Goal: Task Accomplishment & Management: Manage account settings

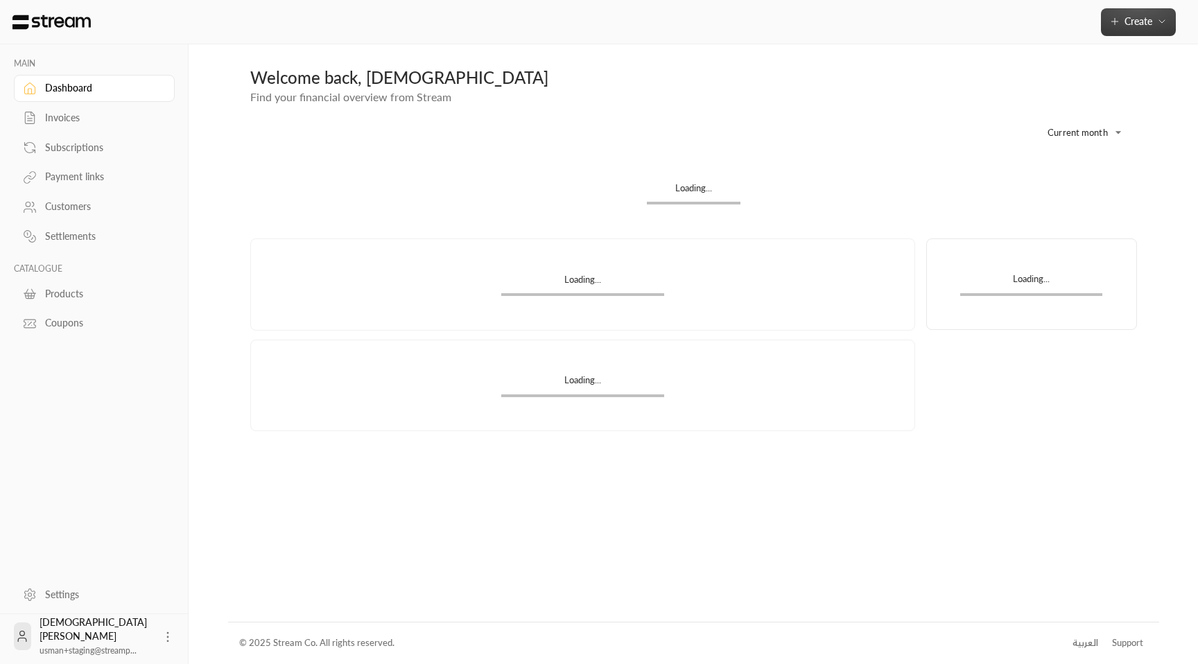
click at [1152, 26] on span "Create" at bounding box center [1138, 21] width 58 height 12
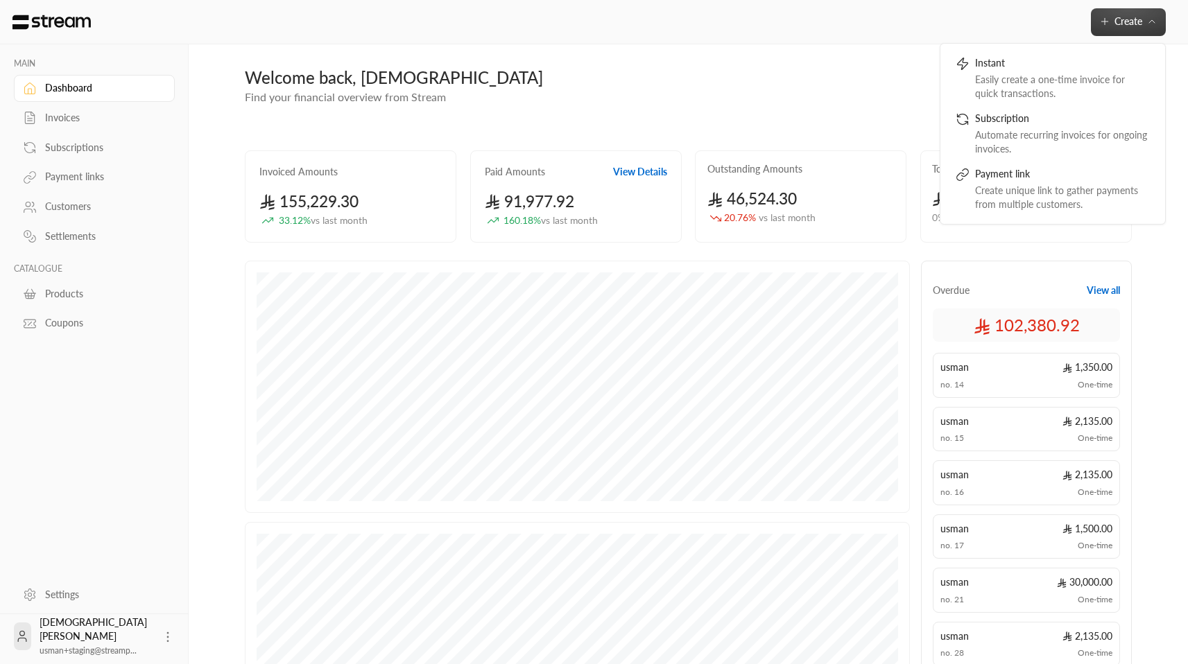
click at [799, 133] on div "**********" at bounding box center [688, 127] width 887 height 45
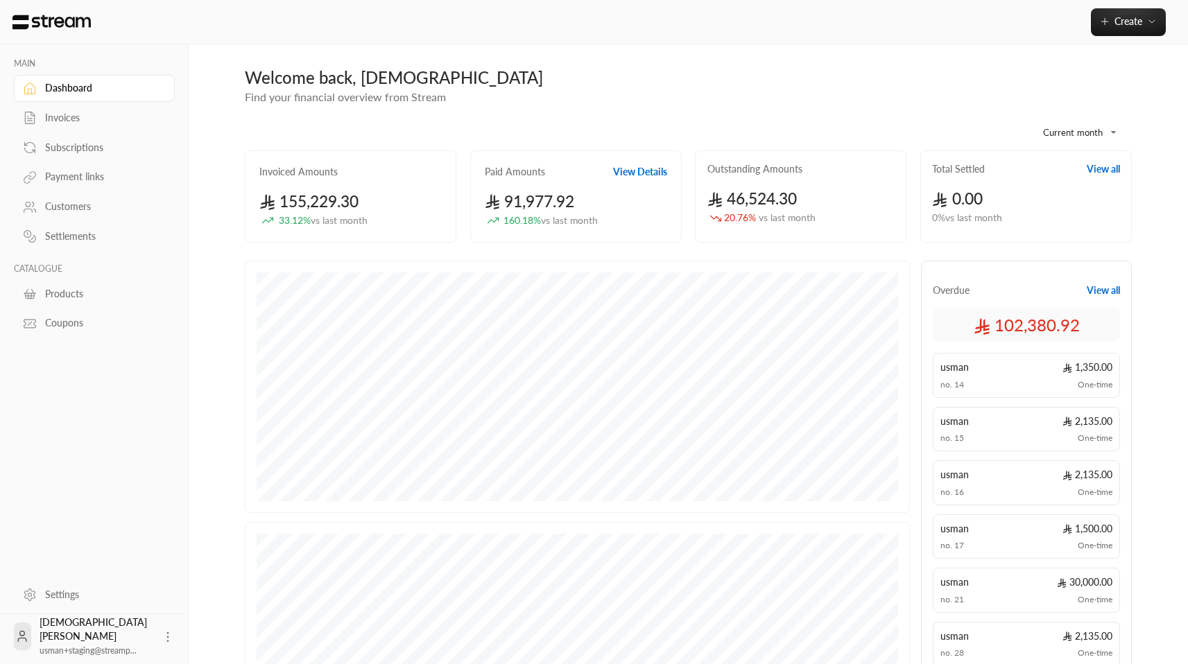
click at [80, 114] on div "Invoices" at bounding box center [101, 118] width 112 height 14
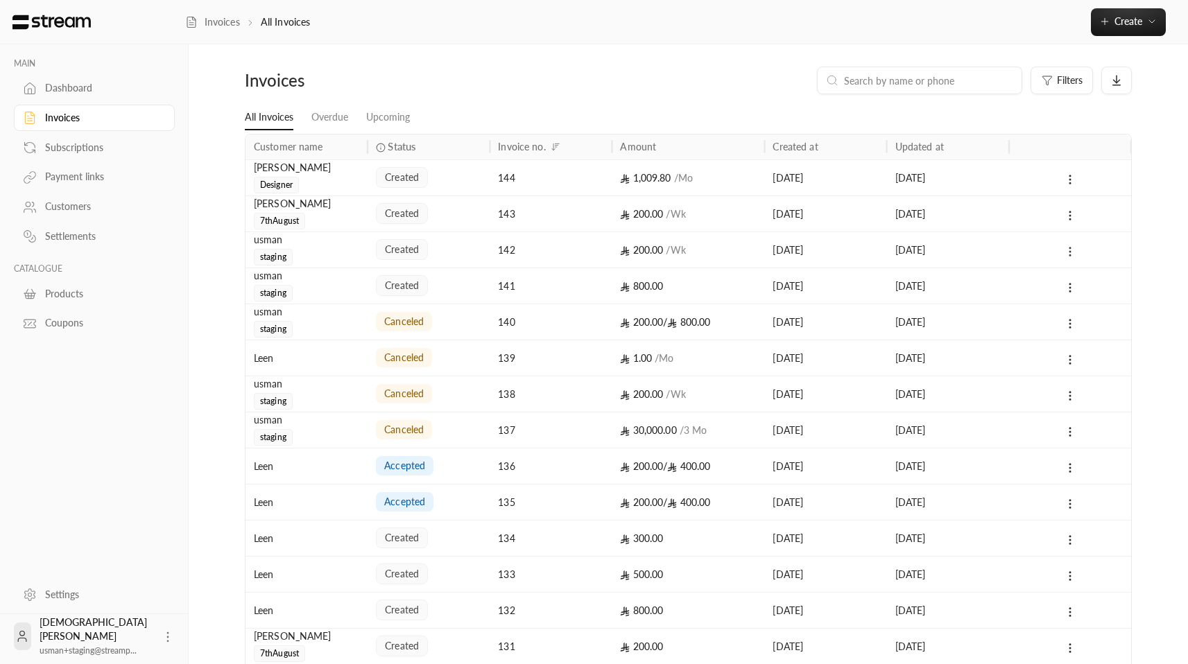
click at [1072, 247] on icon at bounding box center [1069, 251] width 12 height 12
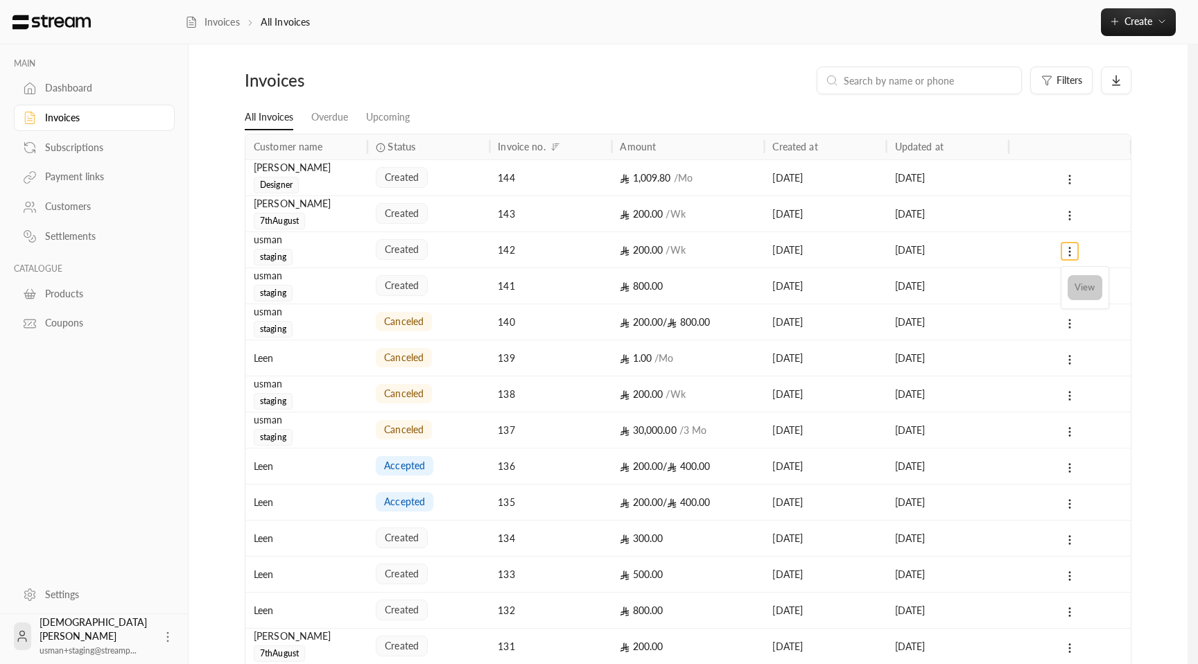
click at [1077, 286] on li "View" at bounding box center [1085, 287] width 35 height 25
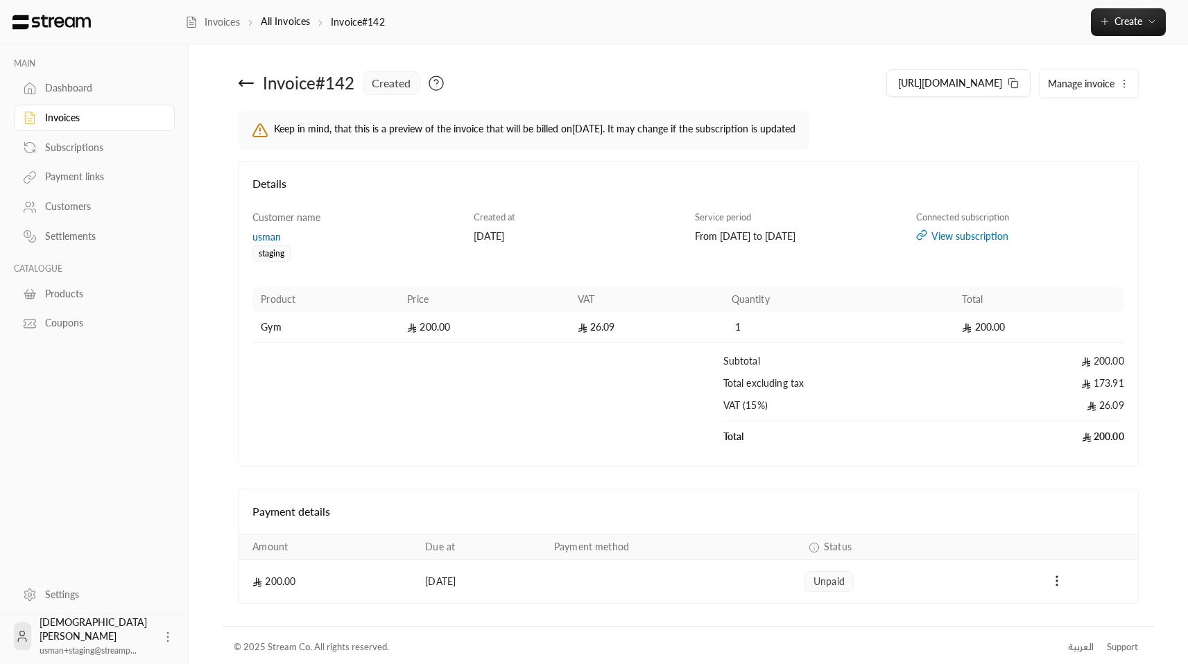
click at [1083, 92] on button "Manage invoice" at bounding box center [1088, 83] width 98 height 28
click at [1063, 152] on span "Cancel" at bounding box center [1068, 148] width 26 height 11
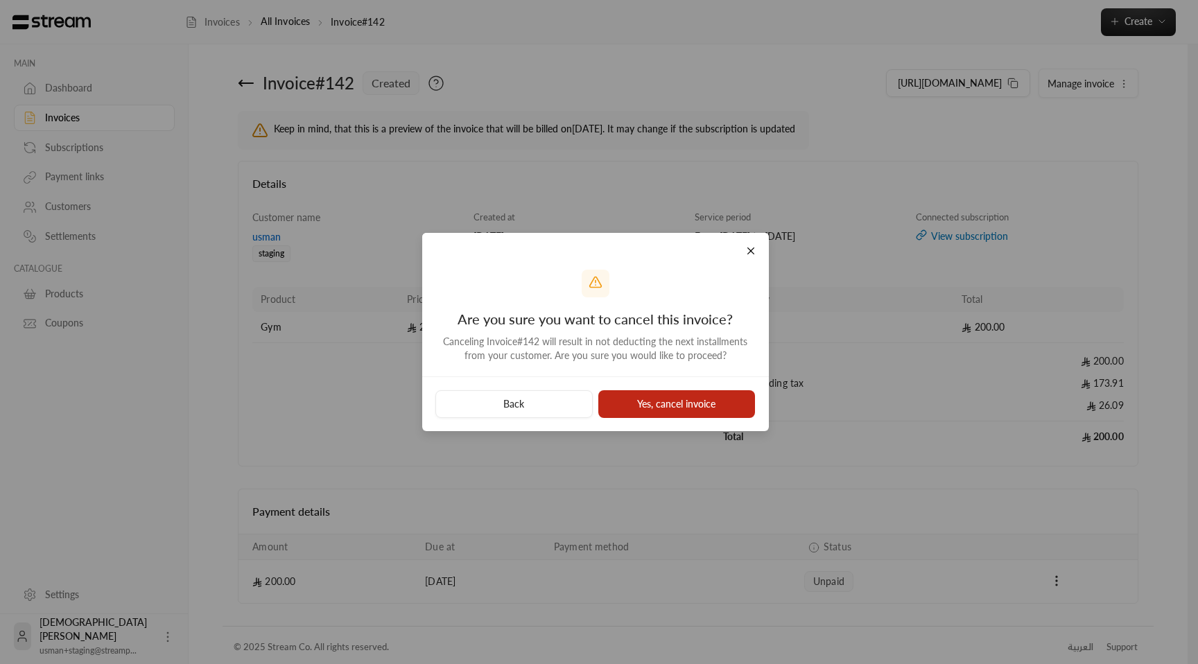
click at [652, 403] on button "Yes, cancel invoice" at bounding box center [676, 404] width 157 height 28
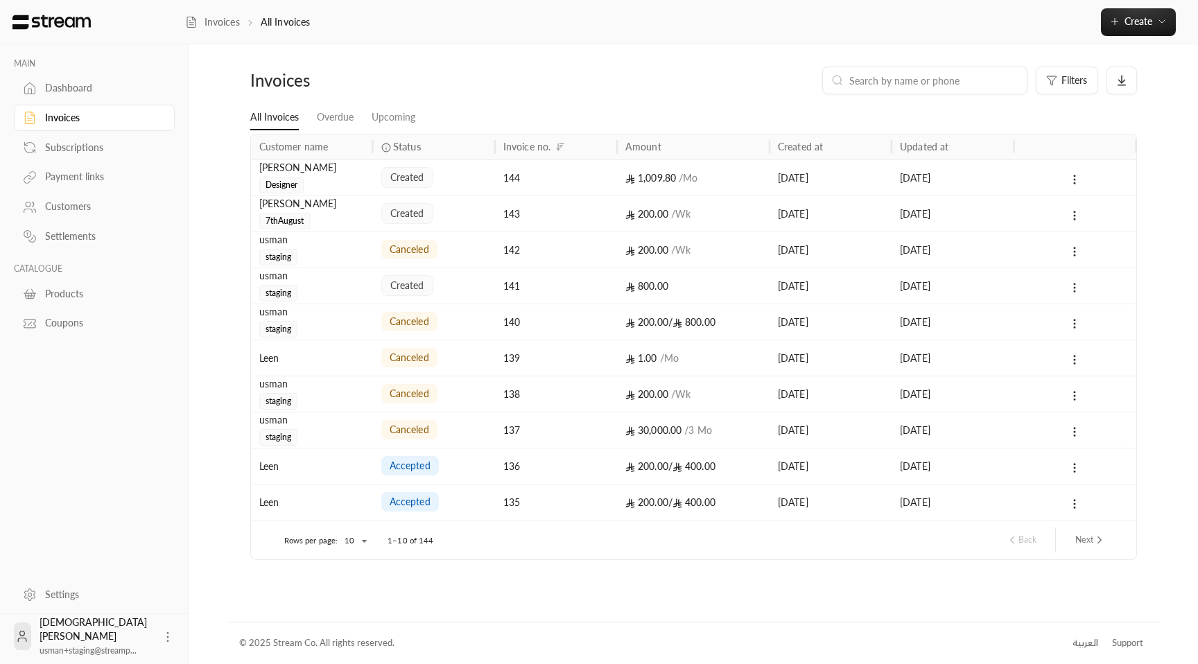
click at [1076, 284] on icon at bounding box center [1074, 287] width 12 height 12
click at [1082, 310] on ul "View" at bounding box center [1090, 324] width 42 height 36
click at [1082, 319] on li "View" at bounding box center [1089, 323] width 35 height 25
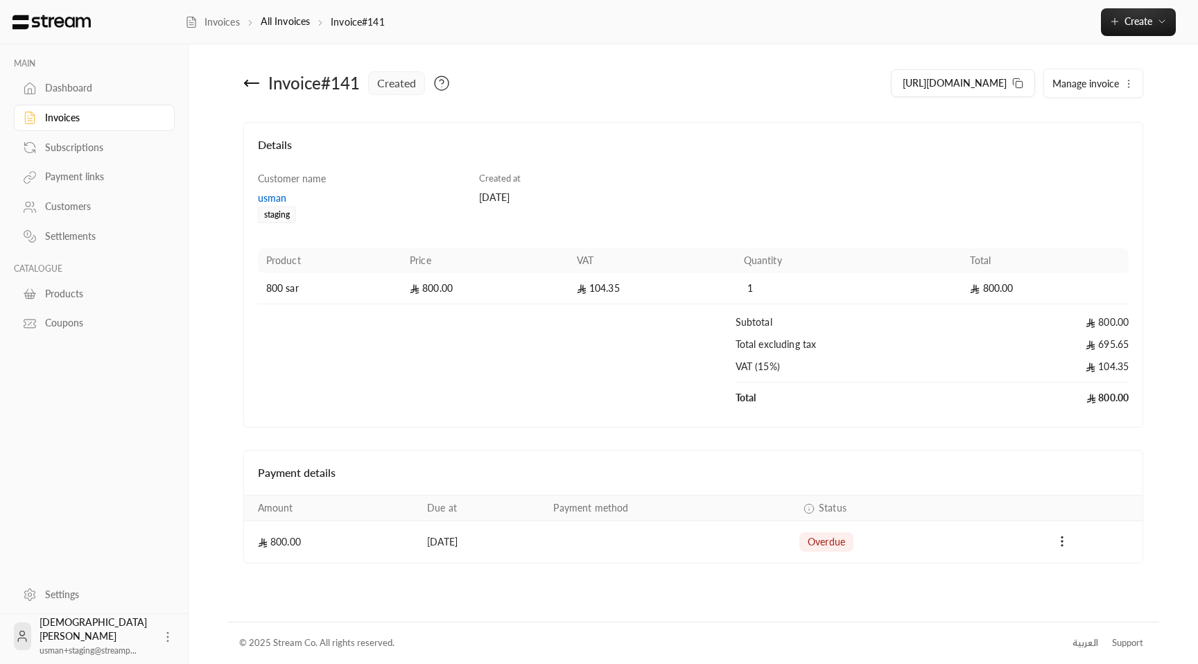
click at [1082, 76] on button "Manage invoice" at bounding box center [1093, 83] width 98 height 28
click at [1064, 152] on span "Cancel" at bounding box center [1073, 148] width 26 height 11
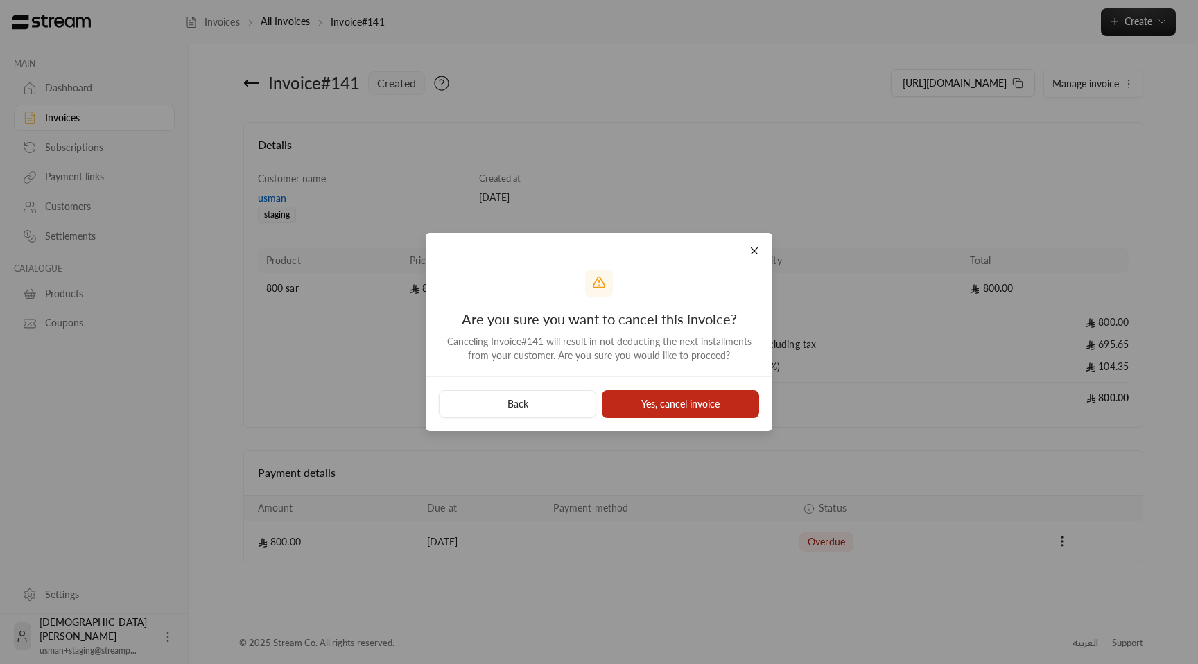
click at [661, 406] on button "Yes, cancel invoice" at bounding box center [680, 404] width 157 height 28
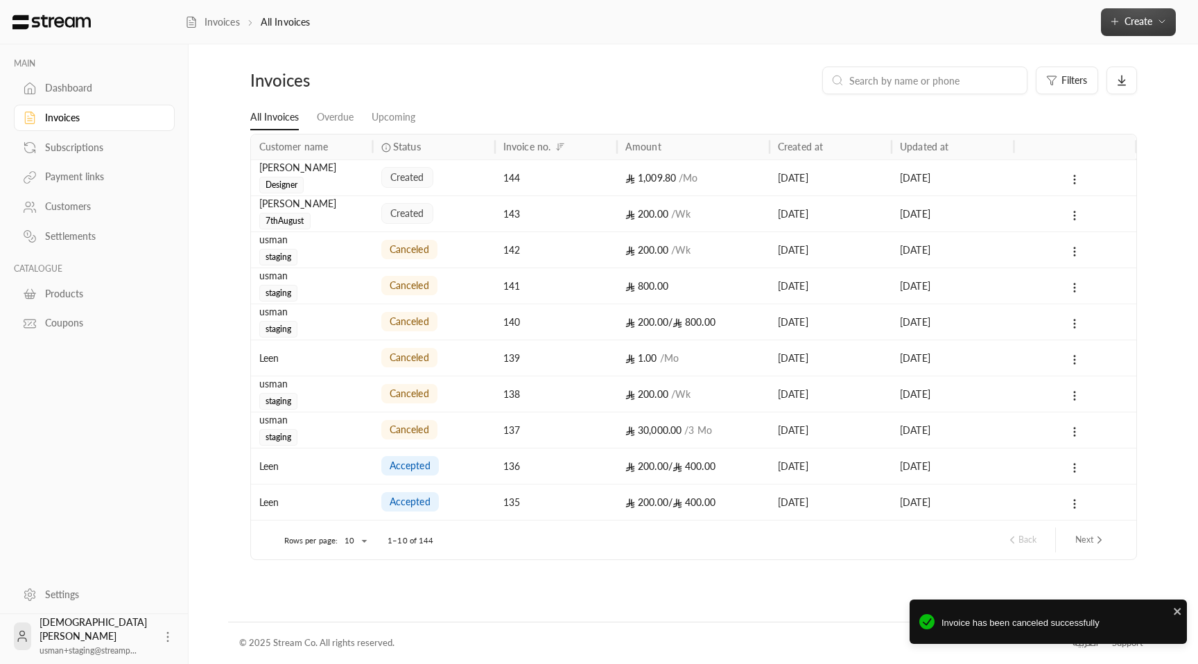
click at [1111, 35] on button "Create" at bounding box center [1138, 22] width 75 height 28
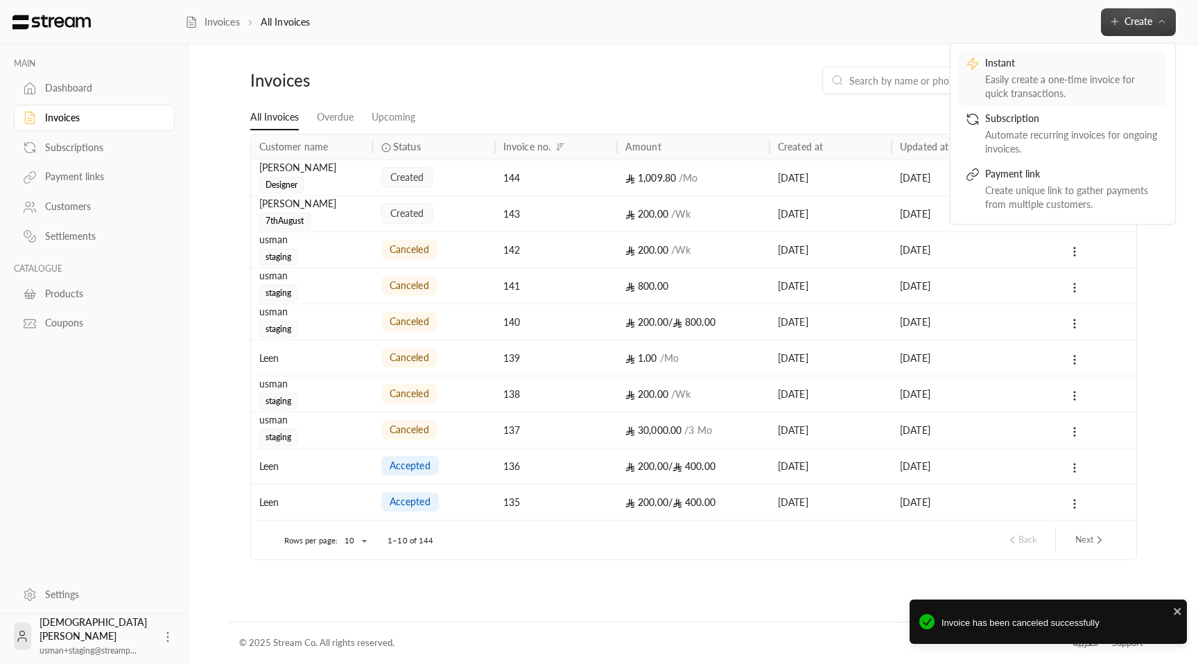
click at [1059, 101] on link "Instant Easily create a one-time invoice for quick transactions." at bounding box center [1063, 78] width 208 height 55
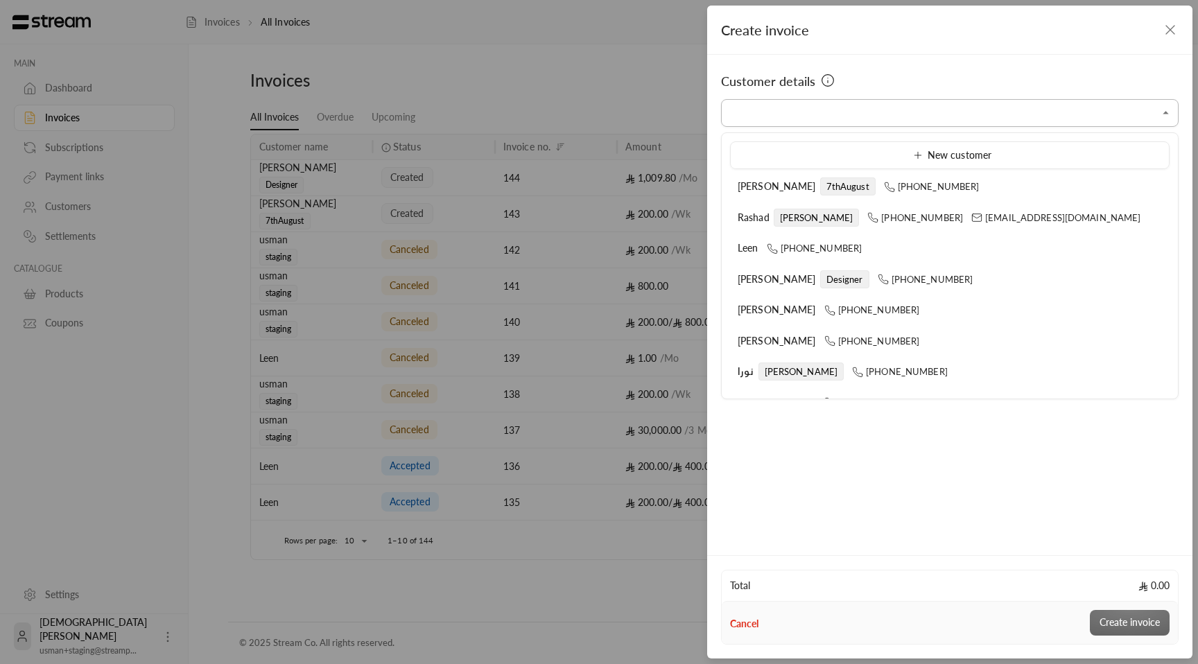
click at [926, 117] on input "Select customer" at bounding box center [950, 113] width 458 height 24
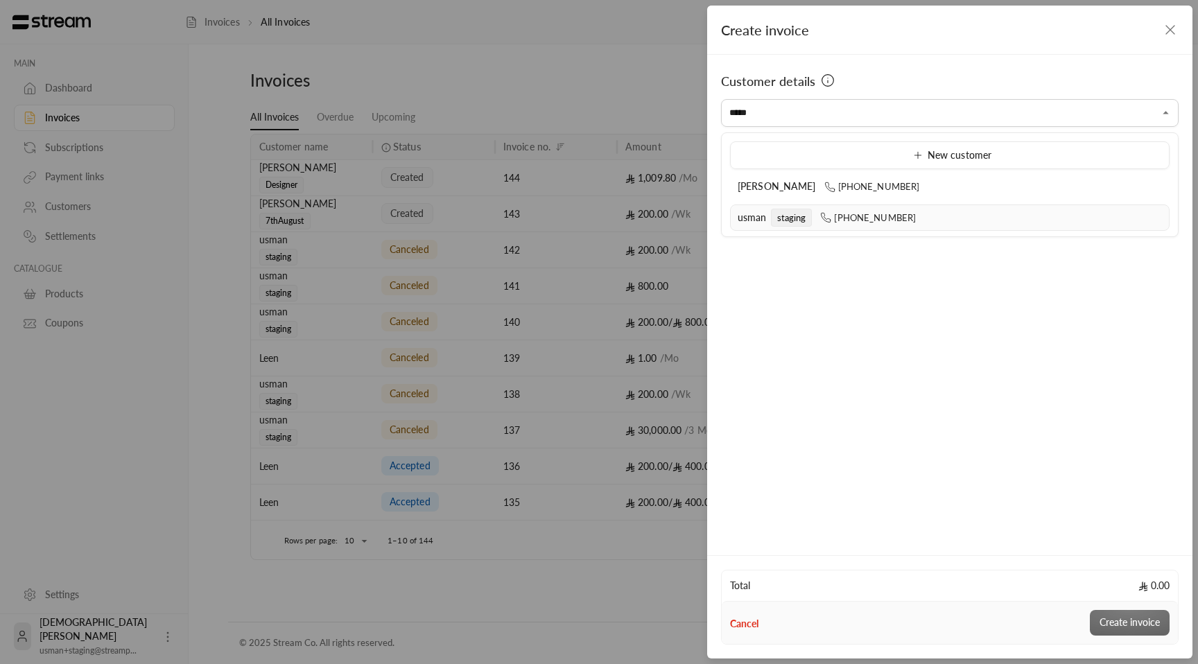
click at [835, 209] on li "usman staging [PHONE_NUMBER]" at bounding box center [950, 218] width 440 height 27
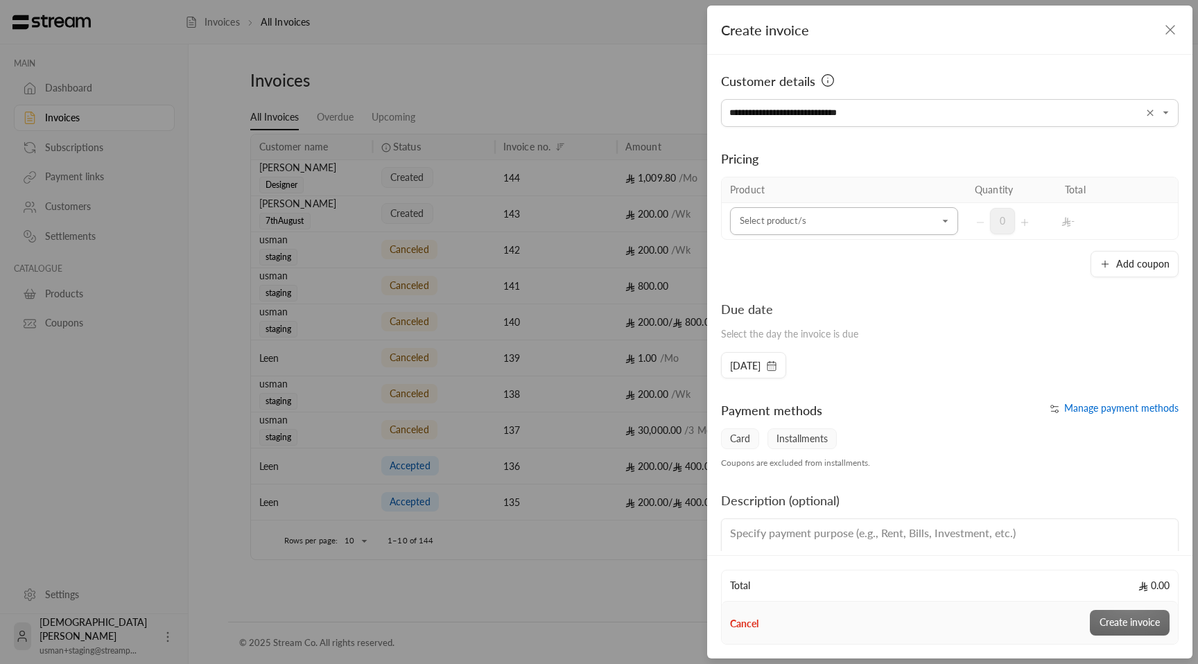
type input "**********"
click at [842, 218] on input "Select customer" at bounding box center [844, 221] width 228 height 24
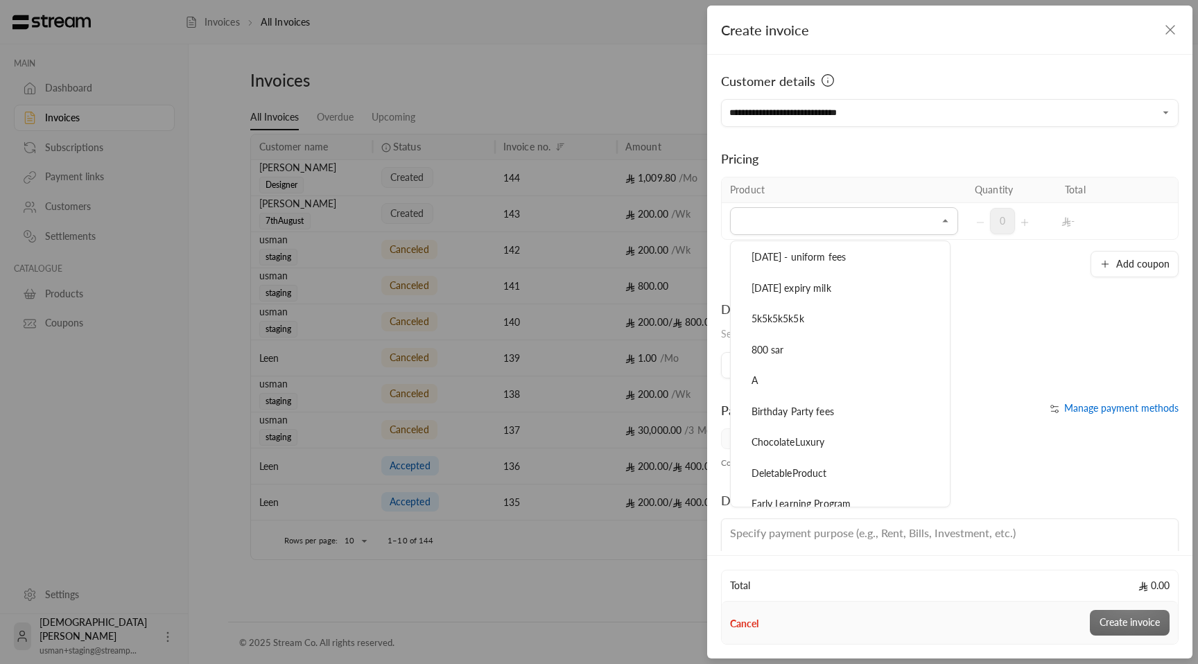
scroll to position [275, 0]
click at [838, 320] on div "800 sar" at bounding box center [840, 318] width 187 height 15
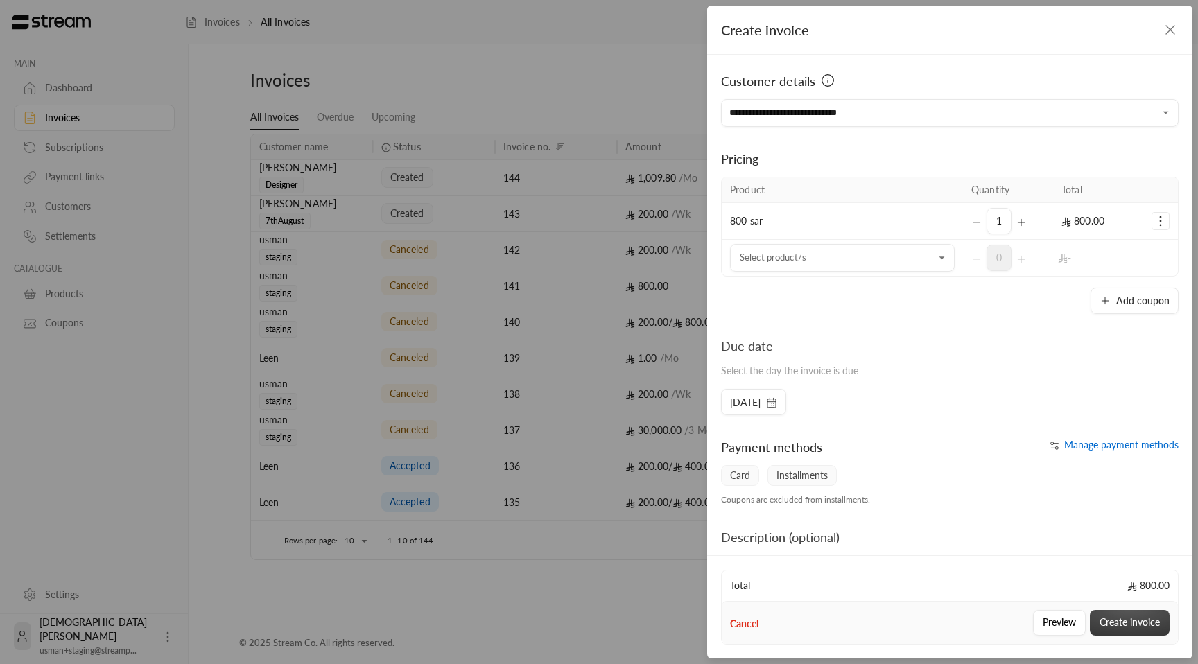
click at [1120, 625] on button "Create invoice" at bounding box center [1130, 623] width 80 height 26
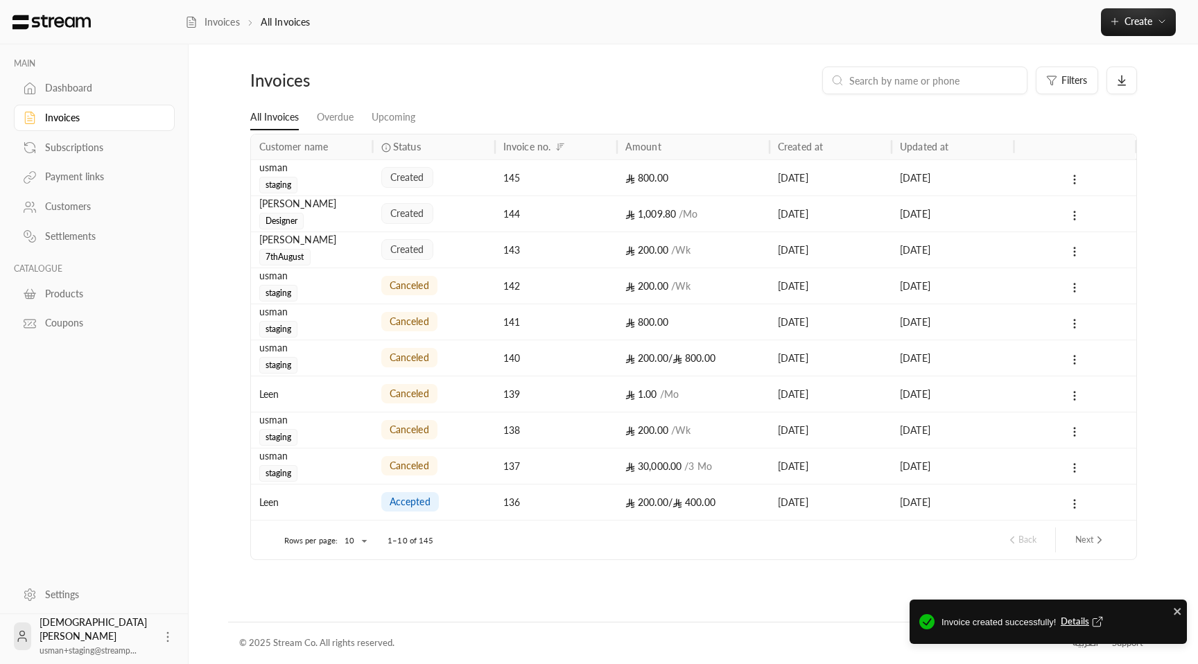
click at [536, 163] on div "145" at bounding box center [555, 177] width 105 height 35
